Goal: Information Seeking & Learning: Understand process/instructions

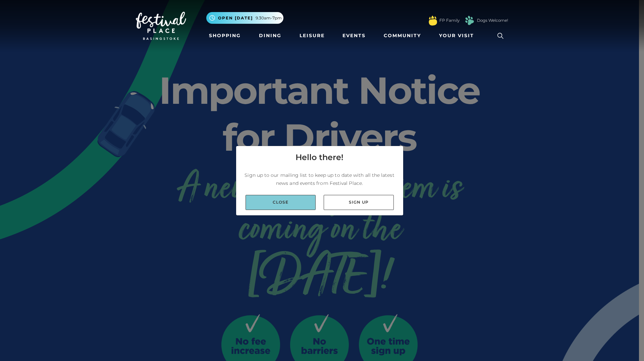
click at [289, 199] on link "Close" at bounding box center [280, 202] width 70 height 15
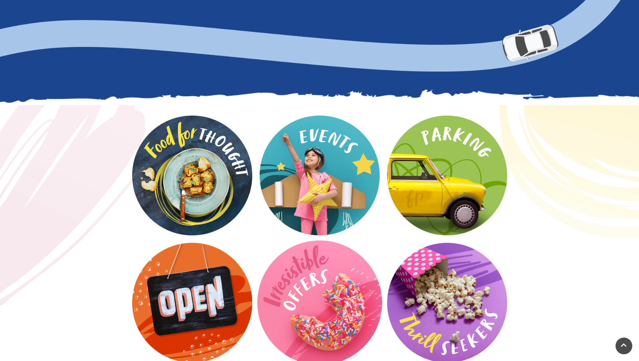
scroll to position [785, 0]
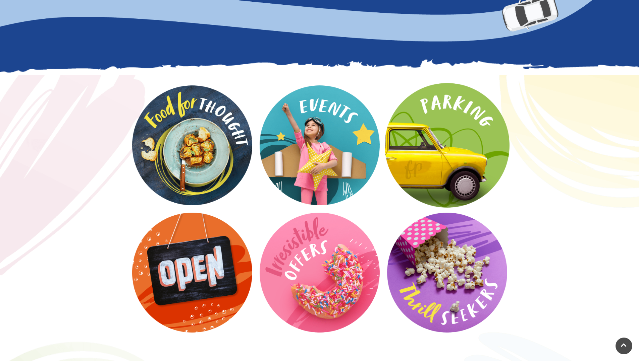
click at [479, 176] on video at bounding box center [447, 145] width 125 height 125
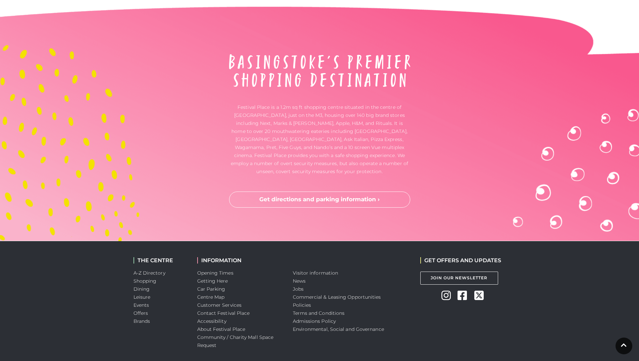
scroll to position [1709, 0]
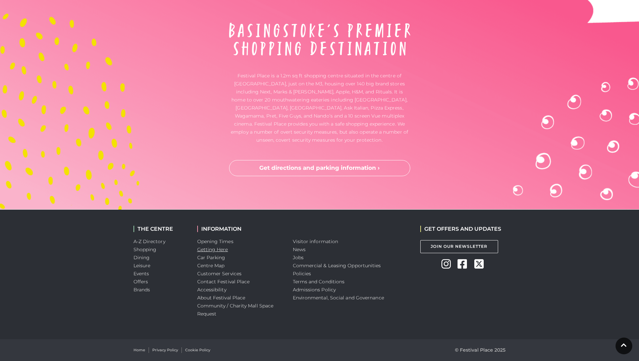
click at [226, 250] on link "Getting Here" at bounding box center [212, 250] width 31 height 6
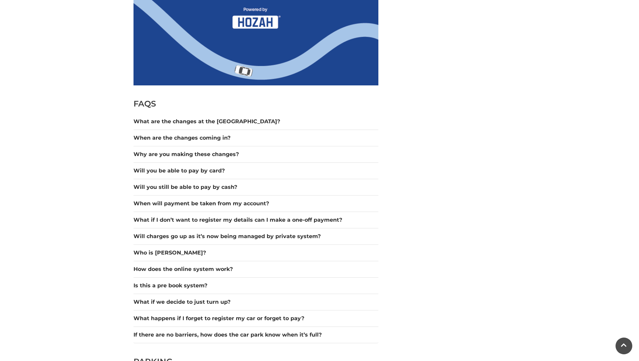
scroll to position [618, 0]
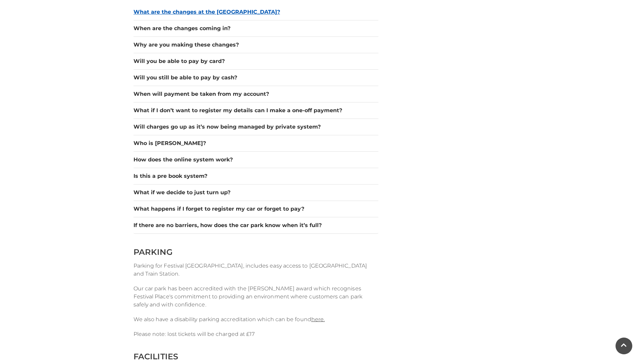
click at [222, 14] on button "What are the changes at the [GEOGRAPHIC_DATA]?" at bounding box center [255, 12] width 245 height 8
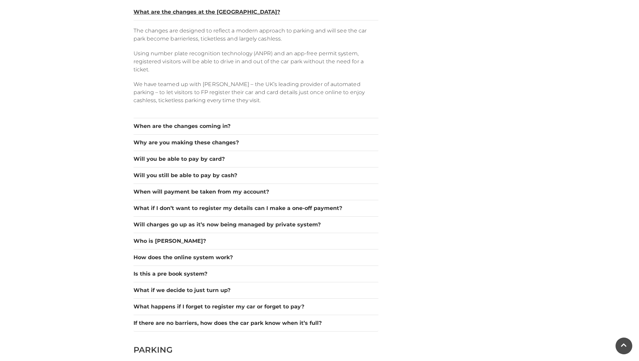
scroll to position [686, 0]
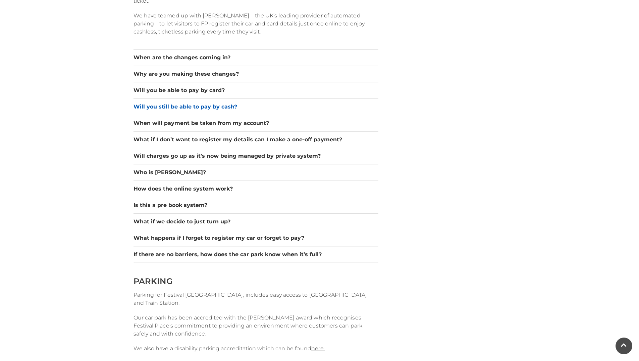
click at [227, 106] on button "Will you still be able to pay by cash?" at bounding box center [255, 107] width 245 height 8
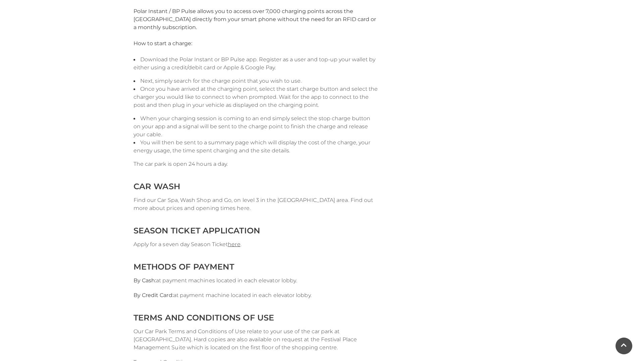
scroll to position [1366, 0]
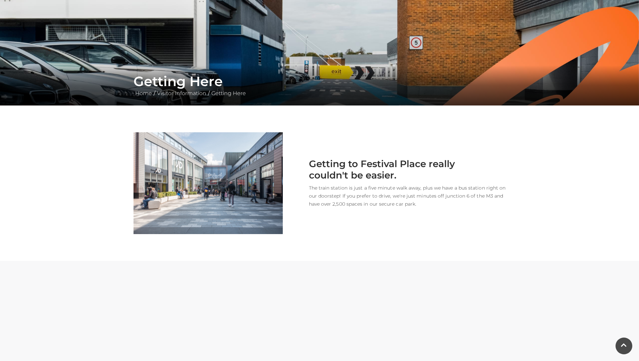
scroll to position [116, 0]
